Goal: Information Seeking & Learning: Learn about a topic

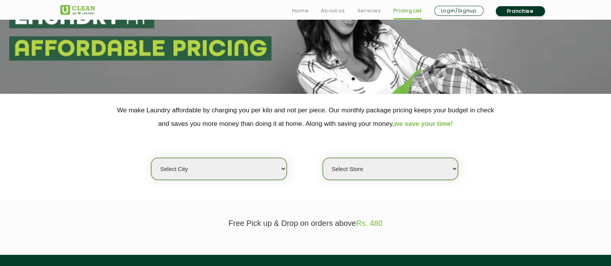
scroll to position [85, 0]
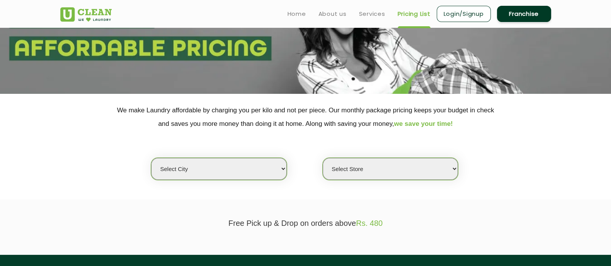
click at [267, 161] on select "Select city [GEOGRAPHIC_DATA] [GEOGRAPHIC_DATA] [GEOGRAPHIC_DATA] [GEOGRAPHIC_D…" at bounding box center [218, 169] width 135 height 22
click at [151, 158] on select "Select city [GEOGRAPHIC_DATA] [GEOGRAPHIC_DATA] [GEOGRAPHIC_DATA] [GEOGRAPHIC_D…" at bounding box center [218, 169] width 135 height 22
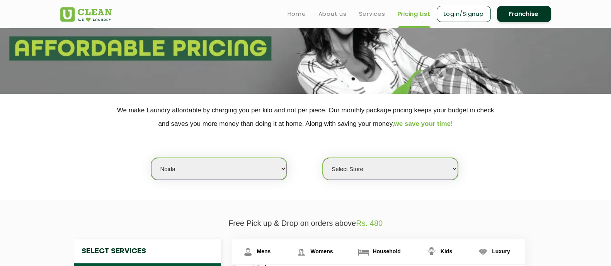
click at [266, 169] on select "Select city [GEOGRAPHIC_DATA] [GEOGRAPHIC_DATA] [GEOGRAPHIC_DATA] [GEOGRAPHIC_D…" at bounding box center [218, 169] width 135 height 22
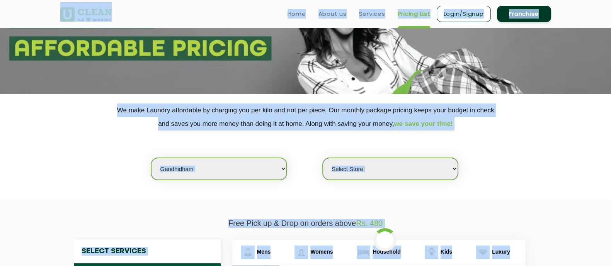
click at [197, 178] on select "Select city [GEOGRAPHIC_DATA] [GEOGRAPHIC_DATA] [GEOGRAPHIC_DATA] [GEOGRAPHIC_D…" at bounding box center [218, 169] width 135 height 22
click at [209, 170] on select "Select city [GEOGRAPHIC_DATA] [GEOGRAPHIC_DATA] [GEOGRAPHIC_DATA] [GEOGRAPHIC_D…" at bounding box center [218, 169] width 135 height 22
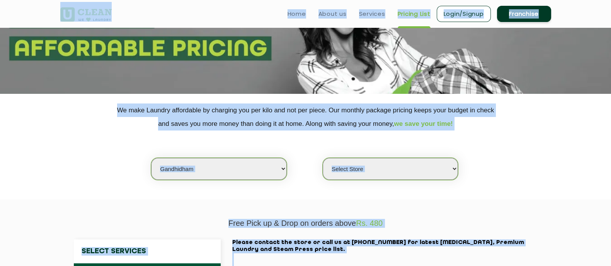
select select "3"
click at [151, 158] on select "Select city [GEOGRAPHIC_DATA] [GEOGRAPHIC_DATA] [GEOGRAPHIC_DATA] [GEOGRAPHIC_D…" at bounding box center [218, 169] width 135 height 22
click at [379, 168] on select "Select Store [GEOGRAPHIC_DATA]" at bounding box center [390, 169] width 135 height 22
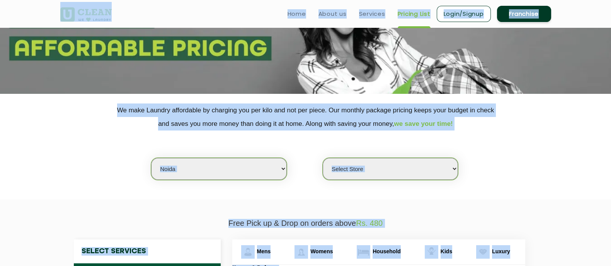
select select "588"
click at [323, 158] on select "Select Store [GEOGRAPHIC_DATA] [GEOGRAPHIC_DATA] [GEOGRAPHIC_DATA] [GEOGRAPHIC_…" at bounding box center [390, 169] width 135 height 22
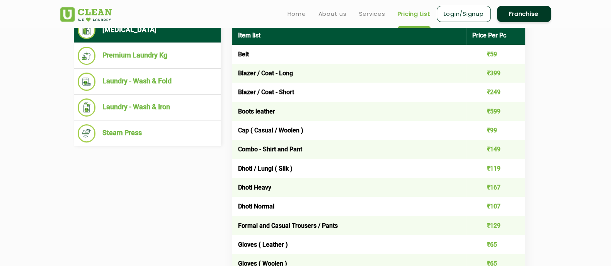
scroll to position [298, 0]
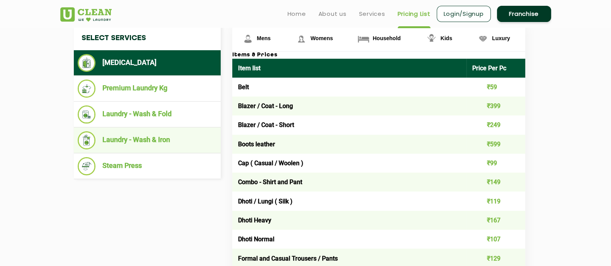
click at [141, 141] on li "Laundry - Wash & Iron" at bounding box center [147, 140] width 139 height 18
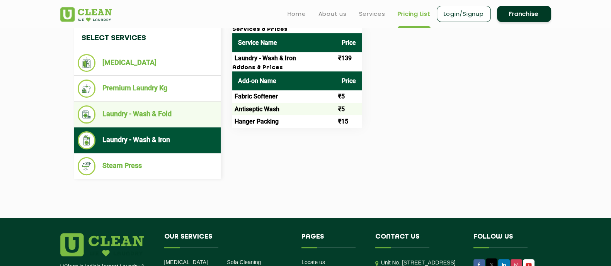
click at [170, 105] on li "Laundry - Wash & Fold" at bounding box center [147, 114] width 139 height 18
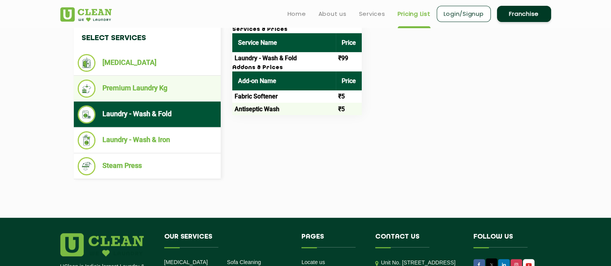
click at [177, 89] on li "Premium Laundry Kg" at bounding box center [147, 89] width 139 height 18
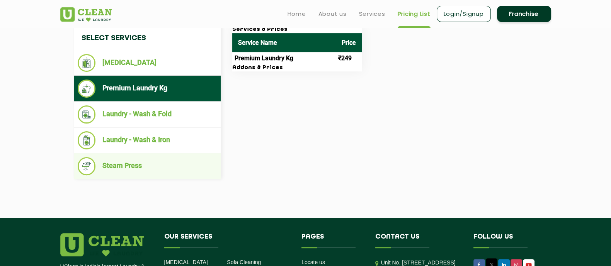
click at [137, 161] on li "Steam Press" at bounding box center [147, 166] width 139 height 18
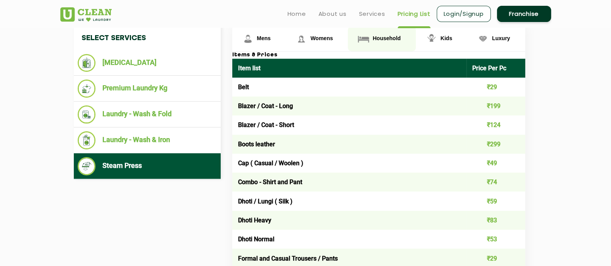
click at [374, 38] on span "Household" at bounding box center [387, 38] width 28 height 6
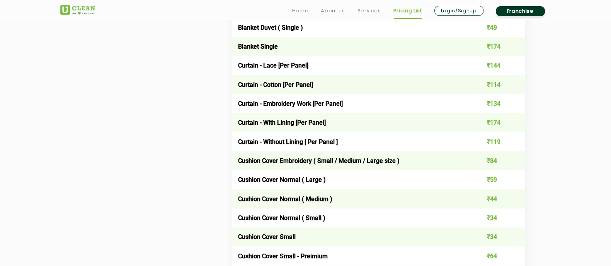
scroll to position [662, 0]
